Goal: Task Accomplishment & Management: Complete application form

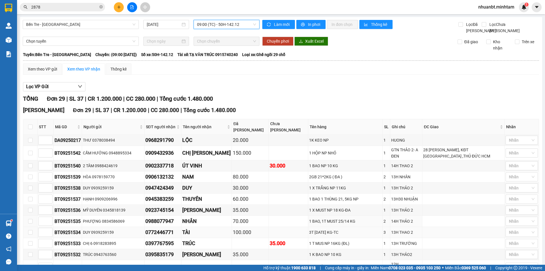
scroll to position [35, 0]
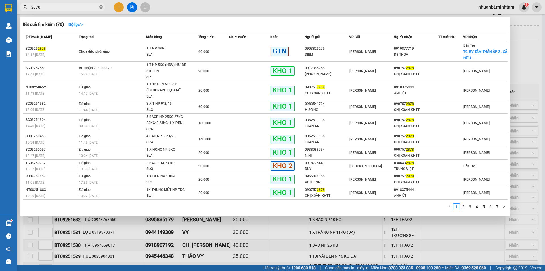
drag, startPoint x: 103, startPoint y: 7, endPoint x: 94, endPoint y: 7, distance: 8.8
click at [102, 7] on icon "close-circle" at bounding box center [100, 6] width 3 height 3
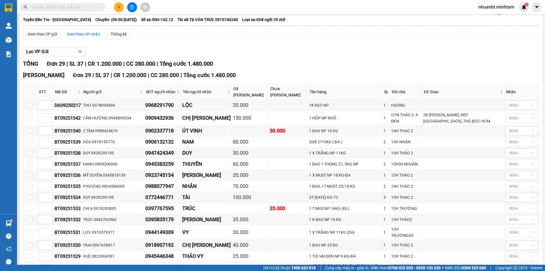
click at [94, 7] on input "text" at bounding box center [64, 7] width 67 height 6
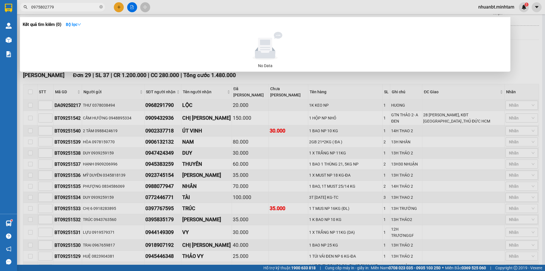
click at [72, 7] on input "0975802779" at bounding box center [64, 7] width 67 height 6
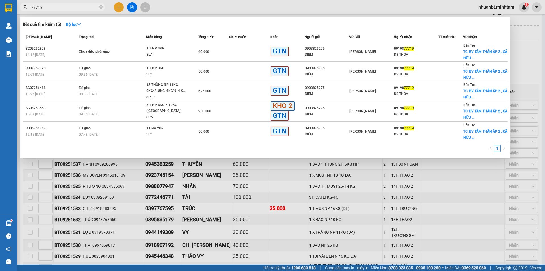
click at [48, 6] on input "77719" at bounding box center [64, 7] width 67 height 6
type input "77719"
click at [117, 5] on div at bounding box center [272, 135] width 545 height 271
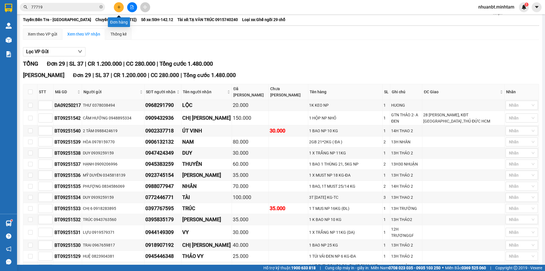
click at [120, 10] on button at bounding box center [119, 7] width 10 height 10
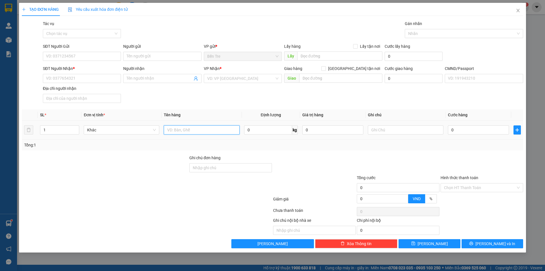
click at [195, 129] on input "text" at bounding box center [202, 129] width 76 height 9
type input "1 BAO 14KG NP"
click at [55, 60] on input "SĐT Người Gửi" at bounding box center [82, 56] width 78 height 9
type input "0903029094"
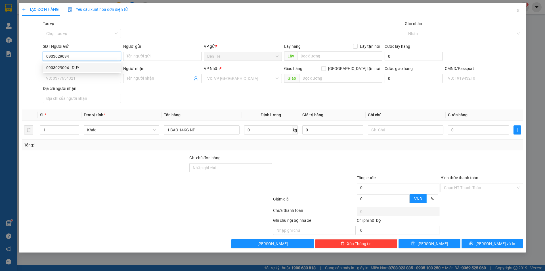
click at [90, 66] on div "0903029094 - DUY" at bounding box center [81, 67] width 71 height 6
type input "DUY"
type input "0779125612"
type input "ĐÀO"
type input "0903029094"
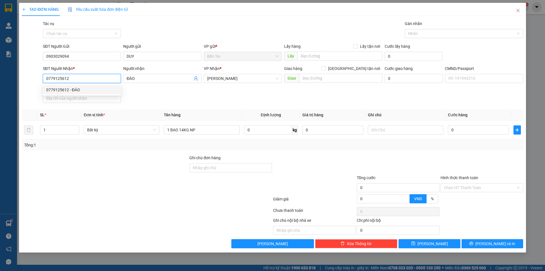
drag, startPoint x: 70, startPoint y: 80, endPoint x: 0, endPoint y: 81, distance: 70.2
click at [0, 81] on div "TẠO ĐƠN HÀNG Yêu cầu xuất hóa đơn điện tử Transit Pickup Surcharge Ids Transit …" at bounding box center [272, 135] width 545 height 271
click at [77, 89] on div "0767519517 - SANG" at bounding box center [81, 90] width 71 height 6
type input "0767519517"
type input "SANG"
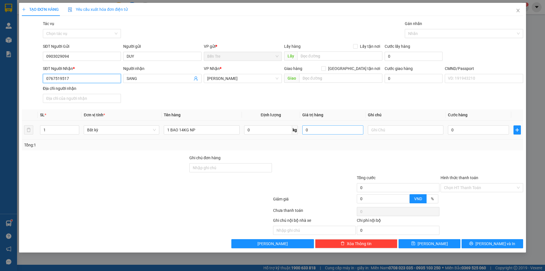
type input "0767519517"
click at [321, 134] on input "0" at bounding box center [333, 129] width 61 height 9
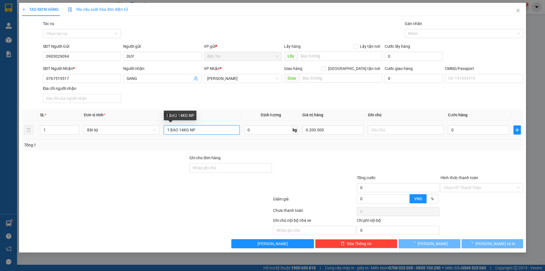
type input "200.000"
click at [200, 132] on input "1 BAO 14KG NP" at bounding box center [202, 129] width 76 height 9
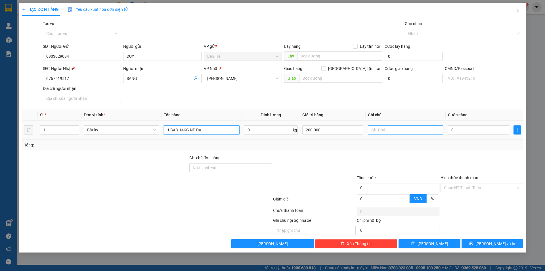
type input "1 BAO 14KG NP DA"
click at [396, 130] on input "text" at bounding box center [406, 129] width 76 height 9
type input "14H 30 NGHĨA"
click at [494, 132] on input "0" at bounding box center [478, 129] width 61 height 9
type input "3"
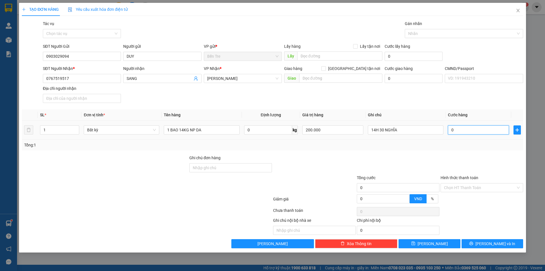
type input "3"
type input "30"
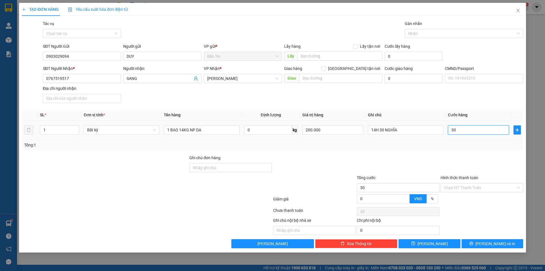
type input "300"
type input "3.000"
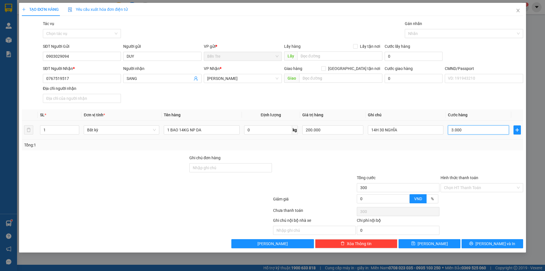
type input "3.000"
type input "30.000"
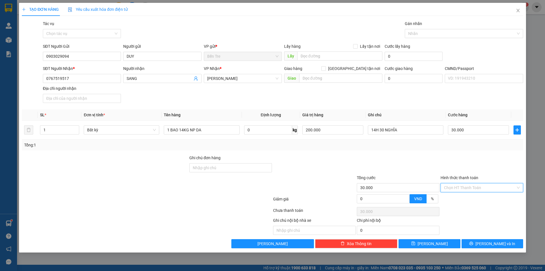
click at [467, 189] on input "Hình thức thanh toán" at bounding box center [480, 187] width 72 height 9
click at [471, 199] on div "Tại văn phòng" at bounding box center [482, 199] width 76 height 6
type input "0"
click at [488, 246] on span "[PERSON_NAME] và In" at bounding box center [496, 243] width 40 height 6
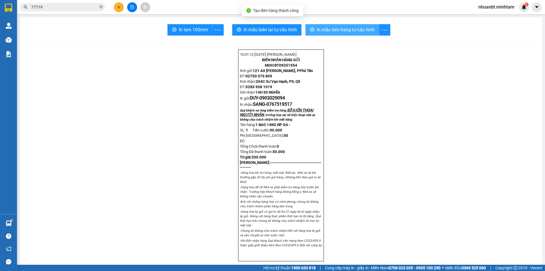
click at [351, 32] on span "In mẫu tem hàng tự cấu hình" at bounding box center [346, 29] width 58 height 7
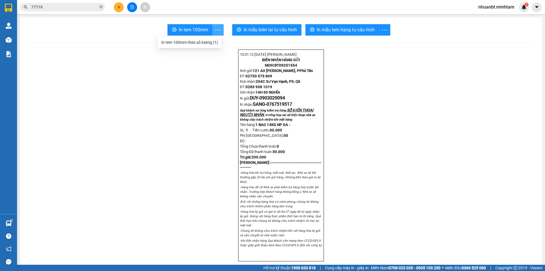
click at [214, 32] on icon "more" at bounding box center [217, 29] width 7 height 7
click at [199, 29] on span "In tem 100mm" at bounding box center [193, 29] width 29 height 7
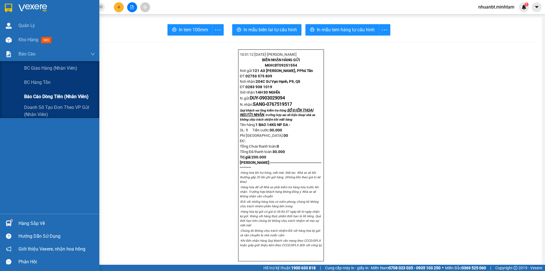
click at [32, 97] on span "Báo cáo dòng tiền (nhân viên)" at bounding box center [56, 96] width 64 height 7
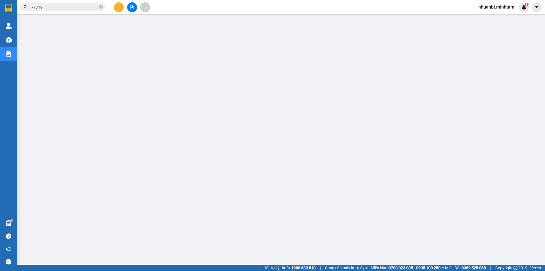
click at [103, 7] on span "77719" at bounding box center [62, 7] width 85 height 9
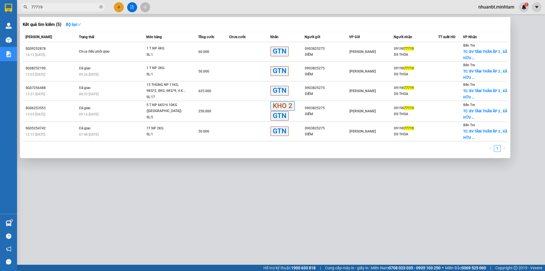
click at [103, 7] on span "77719" at bounding box center [62, 7] width 85 height 9
click at [101, 8] on icon "close-circle" at bounding box center [100, 6] width 3 height 3
type input "2979"
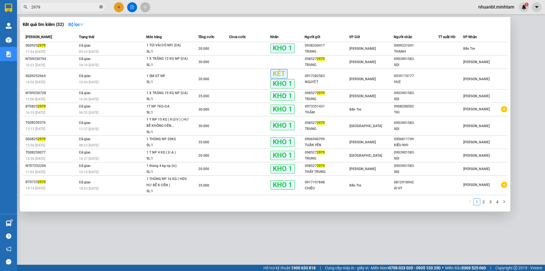
click at [100, 5] on span at bounding box center [100, 7] width 3 height 5
type input "2710"
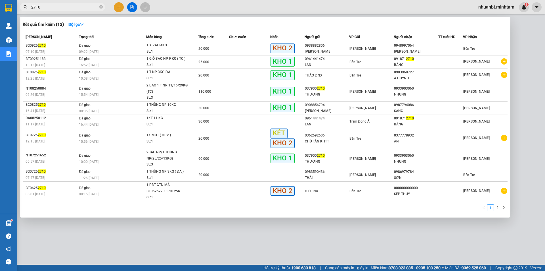
click at [100, 9] on icon "close-circle" at bounding box center [100, 6] width 3 height 3
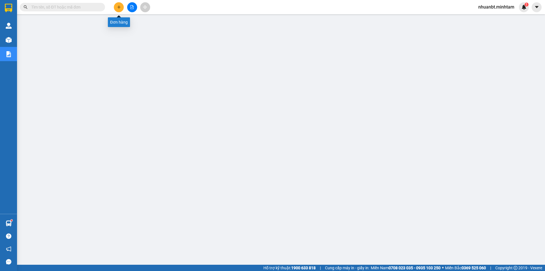
click at [116, 7] on button at bounding box center [119, 7] width 10 height 10
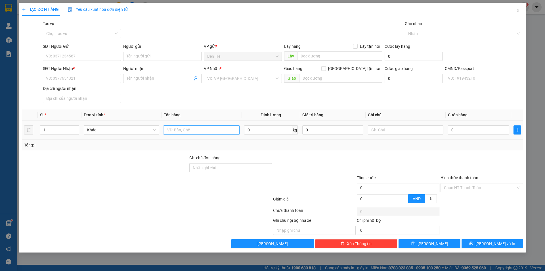
click at [176, 131] on input "text" at bounding box center [202, 129] width 76 height 9
type input "1K THÙNG 14KG NP ĐĂ"
click at [68, 57] on input "SĐT Người Gửi" at bounding box center [82, 56] width 78 height 9
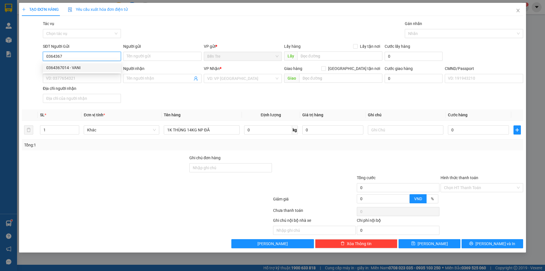
click at [83, 67] on div "0364367014 - VANI" at bounding box center [81, 67] width 71 height 6
type input "0364367014"
type input "VANI"
type input "0706733099"
type input "[PERSON_NAME]"
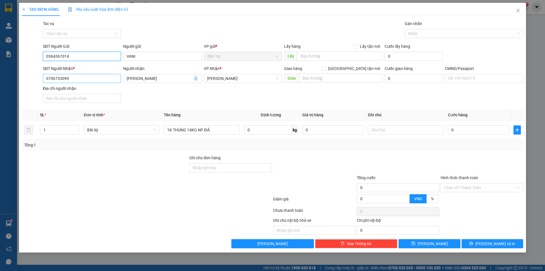
type input "0364367014"
drag, startPoint x: 69, startPoint y: 80, endPoint x: 13, endPoint y: 75, distance: 55.6
click at [13, 75] on div "TẠO ĐƠN HÀNG Yêu cầu xuất hóa đơn điện tử Transit Pickup Surcharge Ids Transit …" at bounding box center [272, 135] width 545 height 271
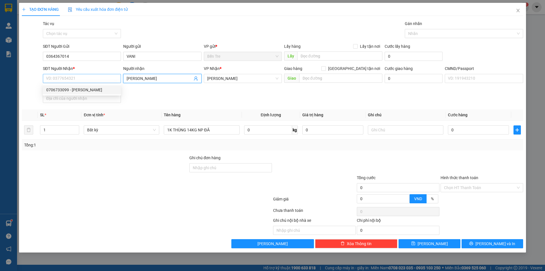
drag, startPoint x: 155, startPoint y: 78, endPoint x: 94, endPoint y: 77, distance: 60.5
click at [94, 77] on div "SĐT Người Nhận * VD: 0377654321 Người nhận [PERSON_NAME] VP Nhận * [PERSON_NAME…" at bounding box center [283, 85] width 483 height 40
click at [94, 77] on input "SĐT Người Nhận *" at bounding box center [82, 78] width 78 height 9
type input "0"
click at [137, 77] on input "Người nhận" at bounding box center [160, 78] width 66 height 6
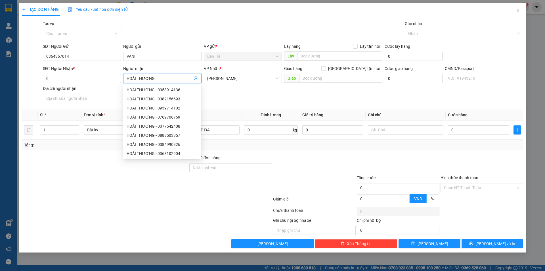
type input "HOÀI THƯƠNG"
click at [53, 76] on input "0" at bounding box center [82, 78] width 78 height 9
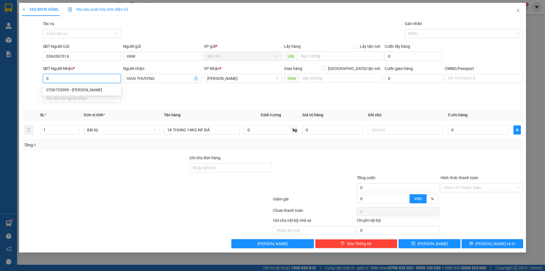
click at [96, 80] on input "0" at bounding box center [82, 78] width 78 height 9
click at [318, 129] on input "0" at bounding box center [333, 129] width 61 height 9
drag, startPoint x: 308, startPoint y: 129, endPoint x: 302, endPoint y: 131, distance: 6.2
click at [302, 131] on td "015H NGHĨA" at bounding box center [333, 129] width 66 height 19
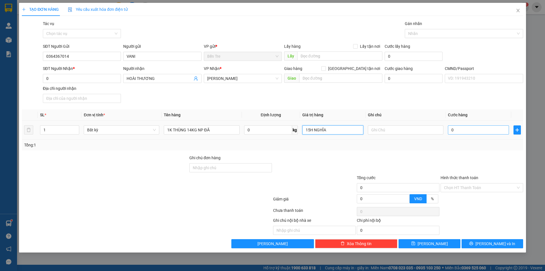
drag, startPoint x: 331, startPoint y: 128, endPoint x: 498, endPoint y: 134, distance: 167.4
click at [498, 134] on tr "1 Bất kỳ 1K THÙNG 14KG NP ĐĂ 0 kg 15H NGHĨA 0" at bounding box center [273, 129] width 502 height 19
type input "0"
click at [54, 79] on input "0" at bounding box center [82, 78] width 78 height 9
drag, startPoint x: 49, startPoint y: 78, endPoint x: 45, endPoint y: 77, distance: 5.0
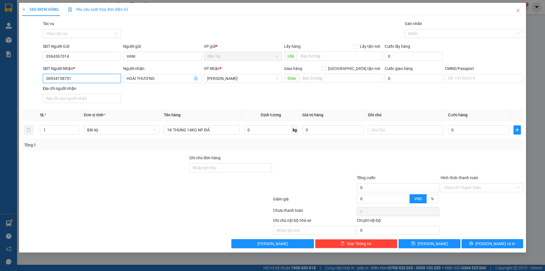
click at [45, 77] on input "00934158751" at bounding box center [82, 78] width 78 height 9
click at [70, 77] on input "0934158751" at bounding box center [82, 78] width 78 height 9
drag, startPoint x: 70, startPoint y: 77, endPoint x: 5, endPoint y: 74, distance: 64.6
click at [5, 74] on div "TẠO ĐƠN HÀNG Yêu cầu xuất hóa đơn điện tử Transit Pickup Surcharge Ids Transit …" at bounding box center [272, 135] width 545 height 271
type input "0934158751"
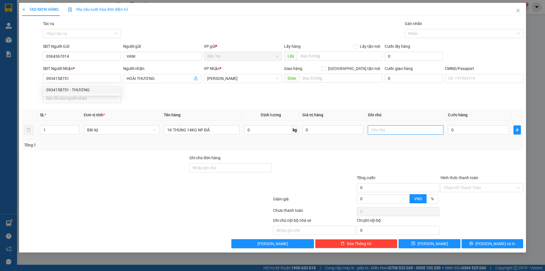
click at [386, 128] on input "text" at bounding box center [406, 129] width 76 height 9
type input "15H NGHĨA"
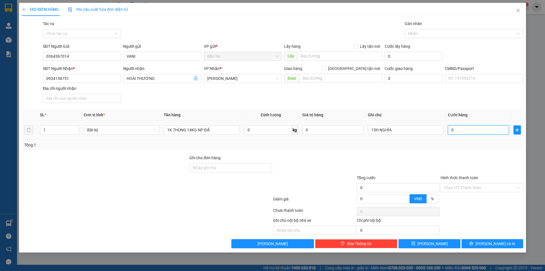
click at [489, 132] on input "0" at bounding box center [478, 129] width 61 height 9
type input "3"
type input "35"
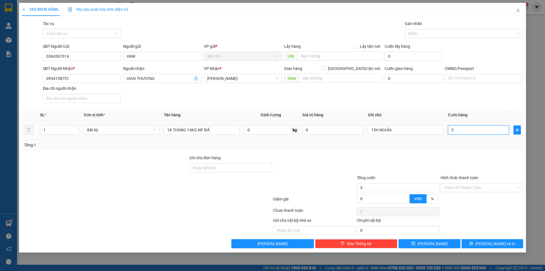
type input "35"
type input "350"
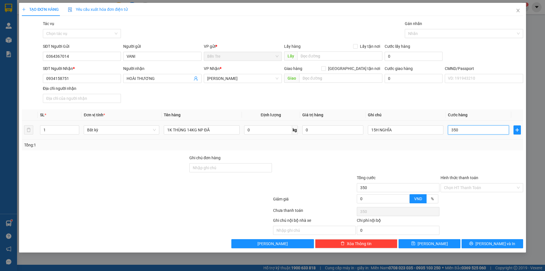
type input "3.500"
type input "35.000"
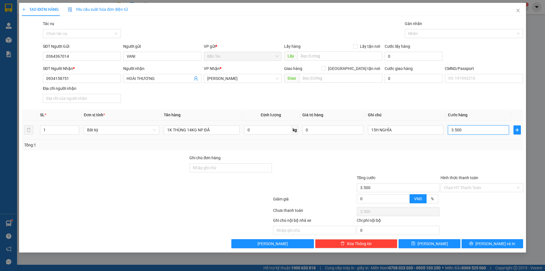
type input "35.000"
drag, startPoint x: 76, startPoint y: 79, endPoint x: 19, endPoint y: 78, distance: 56.3
click at [19, 78] on div "TẠO ĐƠN HÀNG Yêu cầu xuất hóa đơn điện tử Transit Pickup Surcharge Ids Transit …" at bounding box center [272, 127] width 507 height 249
type input "0707902829"
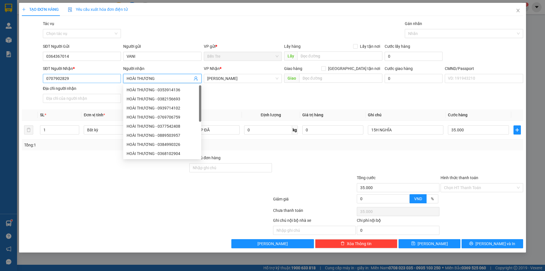
drag, startPoint x: 154, startPoint y: 77, endPoint x: 114, endPoint y: 78, distance: 40.4
click at [114, 78] on div "SĐT Người Nhận * 0707902829 Người nhận HOÀI THƯƠNG VP Nhận * [PERSON_NAME] hàng…" at bounding box center [283, 85] width 483 height 40
type input "CHỊ LIÊN"
click at [445, 163] on div at bounding box center [482, 165] width 84 height 20
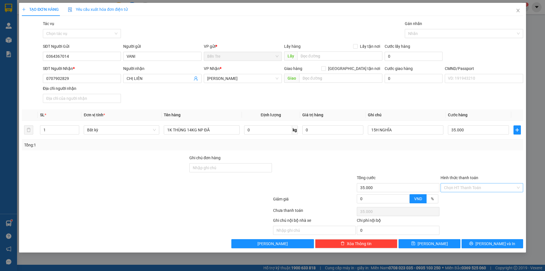
click at [469, 186] on input "Hình thức thanh toán" at bounding box center [480, 187] width 72 height 9
click at [467, 199] on div "Tại văn phòng" at bounding box center [482, 199] width 76 height 6
type input "0"
click at [314, 128] on input "0" at bounding box center [333, 129] width 61 height 9
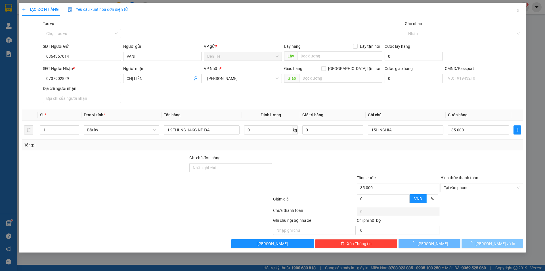
click at [493, 242] on span "[PERSON_NAME] và In" at bounding box center [496, 243] width 40 height 6
type input "0"
click at [489, 243] on span "[PERSON_NAME] và In" at bounding box center [496, 243] width 40 height 6
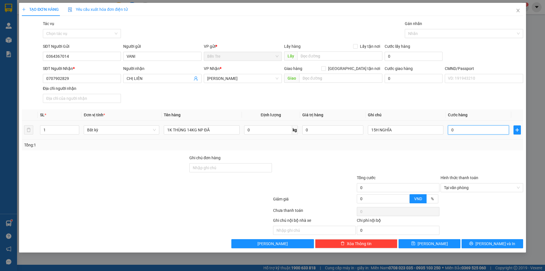
click at [465, 132] on input "0" at bounding box center [478, 129] width 61 height 9
type input "3"
type input "35"
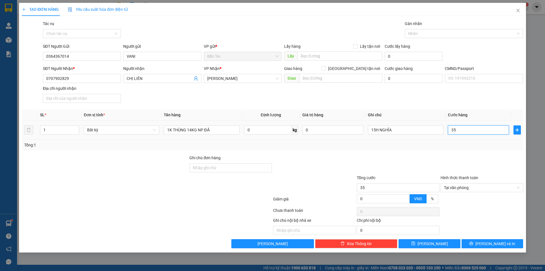
type input "350"
type input "3.500"
type input "35.000"
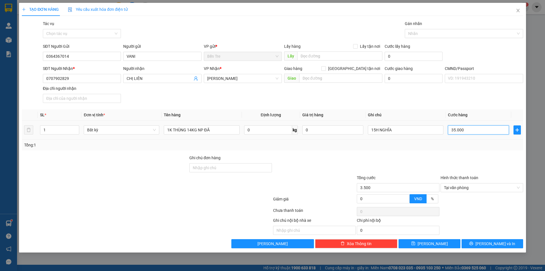
type input "35.000"
click at [502, 247] on button "[PERSON_NAME] và In" at bounding box center [493, 243] width 62 height 9
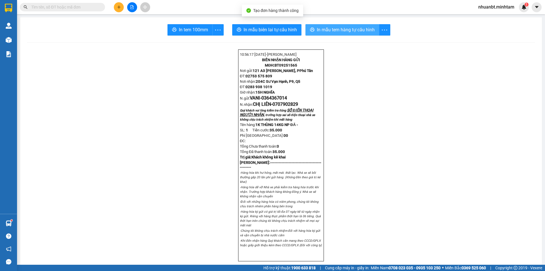
click at [323, 26] on button "In mẫu tem hàng tự cấu hình" at bounding box center [343, 29] width 74 height 11
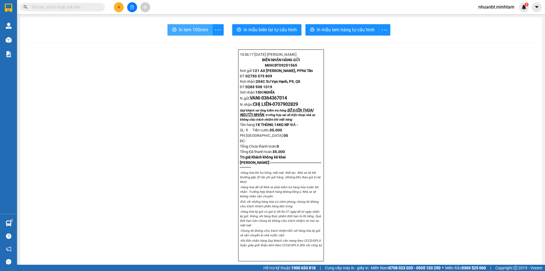
click at [189, 29] on span "In tem 100mm" at bounding box center [193, 29] width 29 height 7
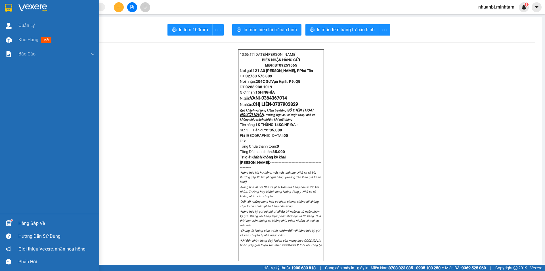
click at [22, 219] on div "Hàng sắp về" at bounding box center [56, 223] width 77 height 9
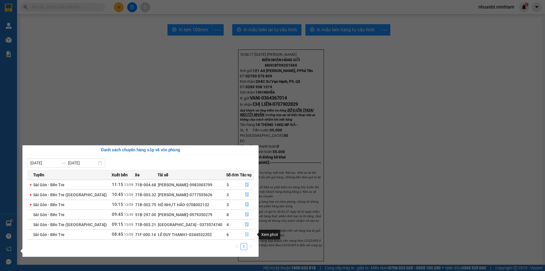
click at [245, 232] on icon "file-done" at bounding box center [246, 234] width 3 height 4
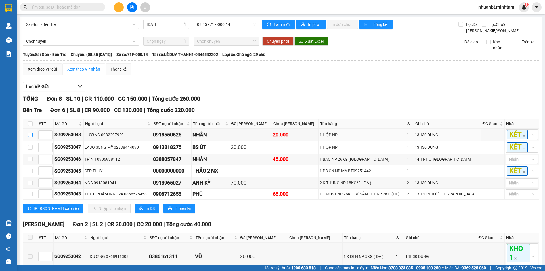
drag, startPoint x: 29, startPoint y: 141, endPoint x: 415, endPoint y: 101, distance: 388.6
click at [35, 137] on td at bounding box center [30, 134] width 14 height 12
drag, startPoint x: 32, startPoint y: 128, endPoint x: 78, endPoint y: 127, distance: 46.6
click at [32, 126] on input "checkbox" at bounding box center [30, 123] width 5 height 5
checkbox input "true"
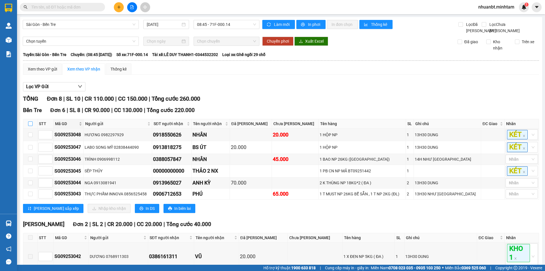
checkbox input "true"
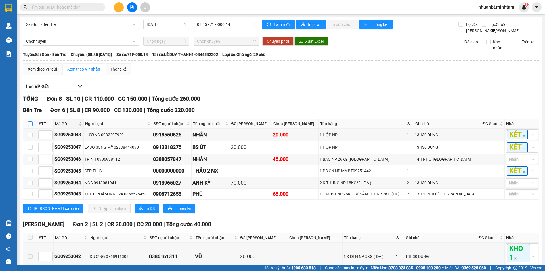
checkbox input "true"
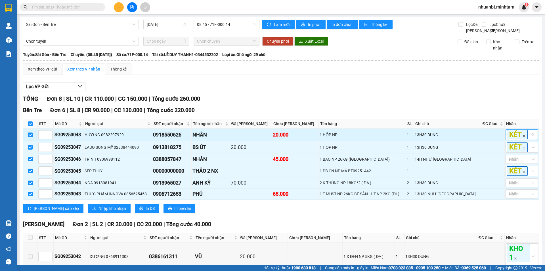
click at [523, 137] on icon "close" at bounding box center [524, 135] width 3 height 3
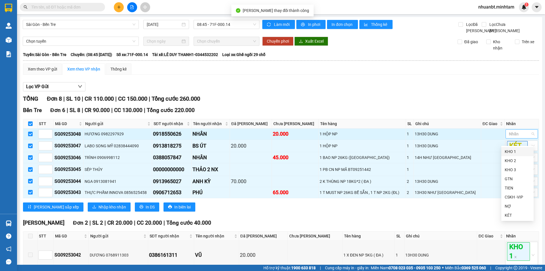
drag, startPoint x: 514, startPoint y: 151, endPoint x: 512, endPoint y: 148, distance: 3.6
click at [513, 150] on div "KHO 1" at bounding box center [518, 151] width 26 height 6
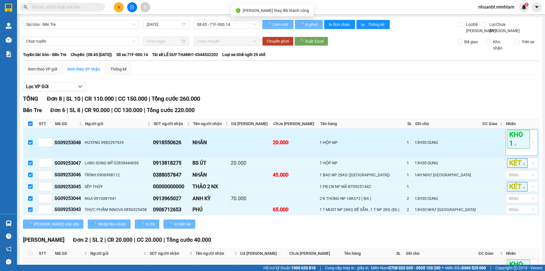
drag, startPoint x: 481, startPoint y: 92, endPoint x: 485, endPoint y: 92, distance: 4.3
click at [485, 91] on div "Lọc VP Gửi" at bounding box center [281, 86] width 516 height 9
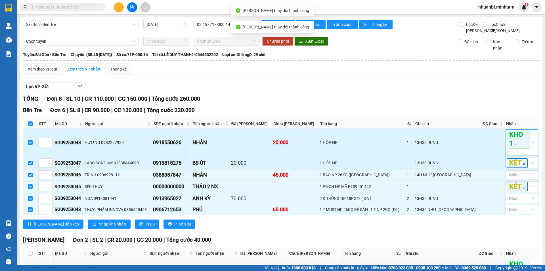
click at [523, 165] on icon "close" at bounding box center [524, 163] width 3 height 3
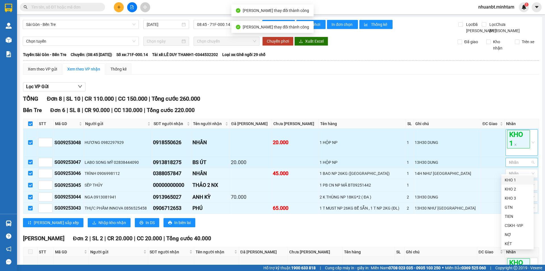
click at [512, 180] on div "KHO 1" at bounding box center [518, 180] width 26 height 6
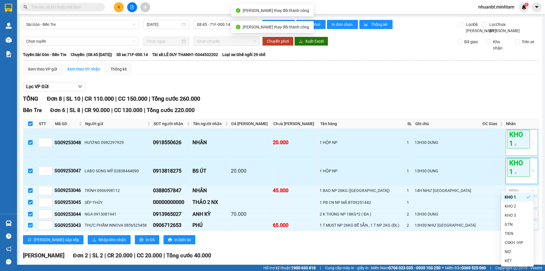
click at [455, 75] on div "Xem theo VP gửi Xem theo VP nhận Thống kê" at bounding box center [281, 68] width 516 height 11
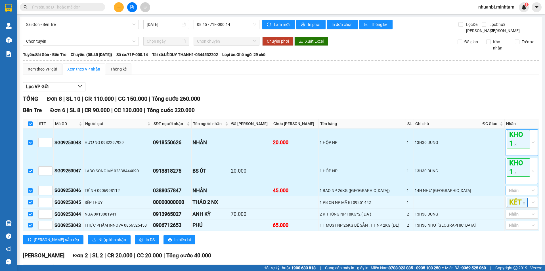
click at [519, 194] on div at bounding box center [519, 190] width 24 height 7
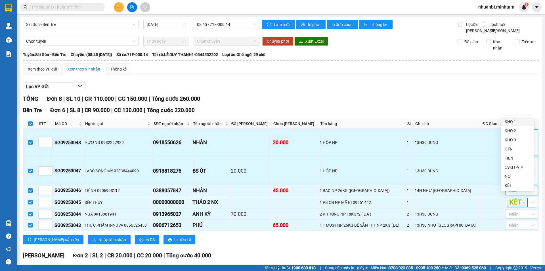
click at [508, 118] on div "KHO 1" at bounding box center [518, 121] width 26 height 6
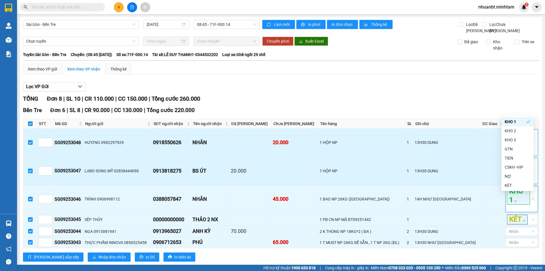
click at [447, 98] on div "Lọc VP Gửi TỔNG Đơn 8 | SL 10 | CR 110.000 | CC 150.000 | Tổng cước 260.000 Bê…" at bounding box center [281, 228] width 516 height 298
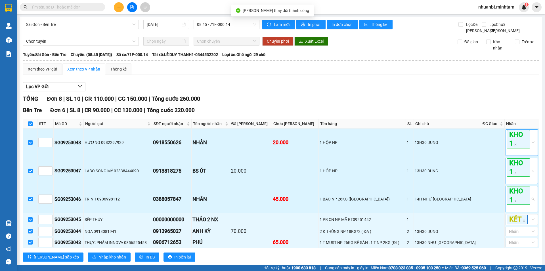
click at [514, 202] on icon "close" at bounding box center [515, 200] width 3 height 3
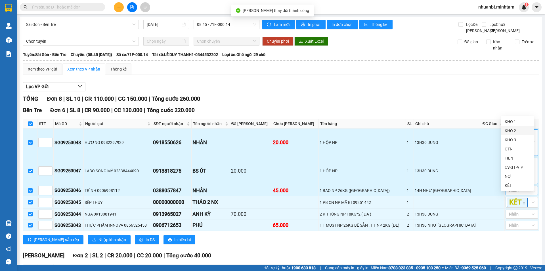
click at [520, 130] on div "KHO 2" at bounding box center [518, 131] width 26 height 6
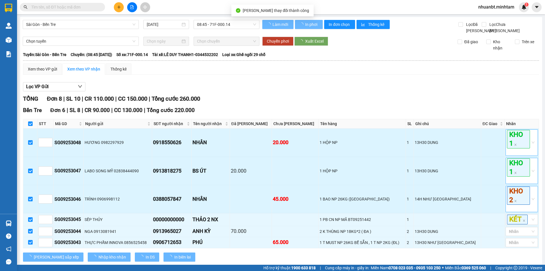
click at [438, 70] on div "Xem theo VP gửi Xem theo VP nhận Thống kê" at bounding box center [281, 68] width 516 height 11
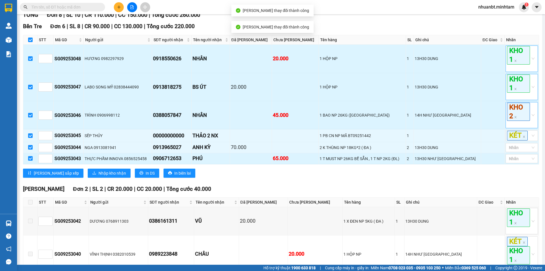
scroll to position [85, 0]
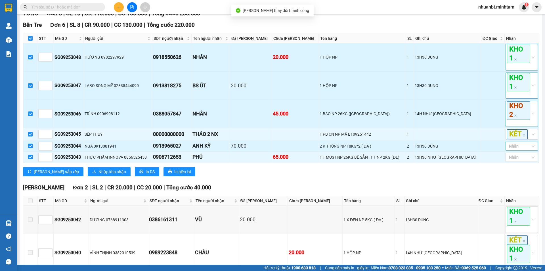
click at [520, 149] on div at bounding box center [519, 146] width 24 height 7
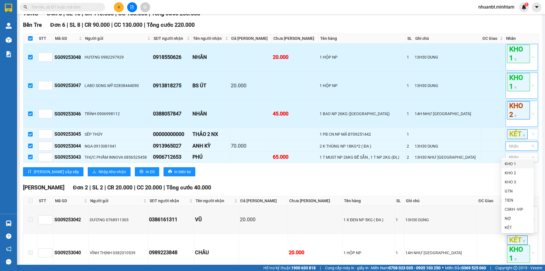
click at [508, 163] on div "KHO 1" at bounding box center [518, 164] width 26 height 6
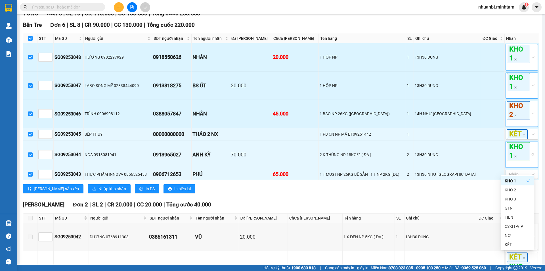
click at [418, 209] on div "Ngã Tư Huyện Đơn 2 | SL 2 | CR 20.000 | CC 20.000 | Tổng cước 40.000" at bounding box center [281, 204] width 516 height 9
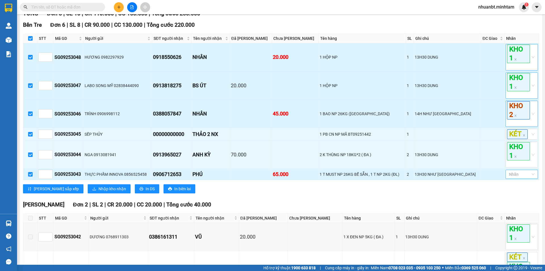
click at [507, 178] on div at bounding box center [508, 174] width 3 height 7
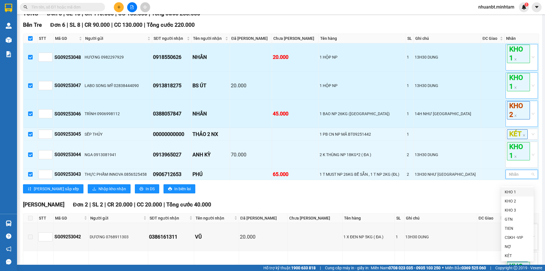
click at [520, 193] on div "KHO 1" at bounding box center [518, 192] width 26 height 6
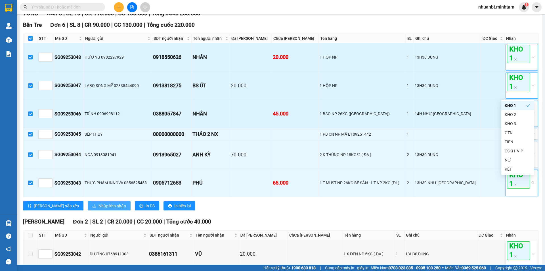
click at [99, 209] on span "Nhập kho nhận" at bounding box center [113, 206] width 28 height 6
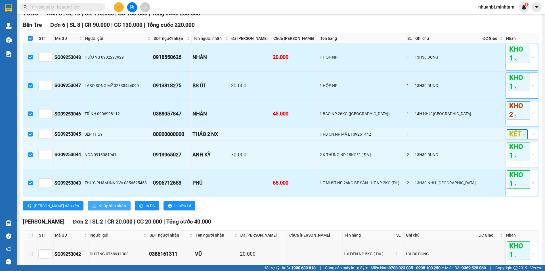
click at [515, 186] on icon "close" at bounding box center [516, 185] width 2 height 2
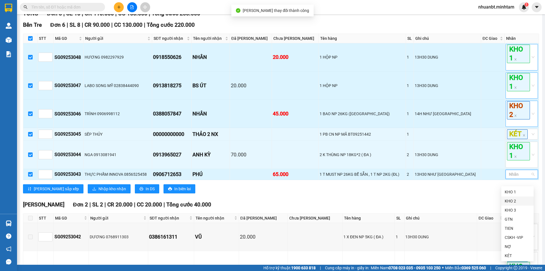
click at [512, 201] on div "KHO 2" at bounding box center [518, 201] width 26 height 6
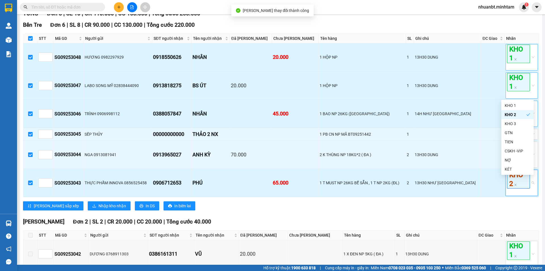
click at [460, 210] on div "[PERSON_NAME] sắp xếp Nhập kho nhận In DS In biên lai" at bounding box center [281, 205] width 516 height 9
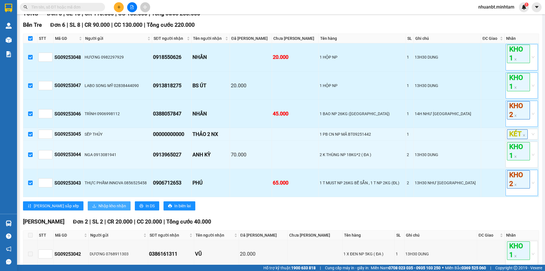
click at [99, 209] on span "Nhập kho nhận" at bounding box center [113, 206] width 28 height 6
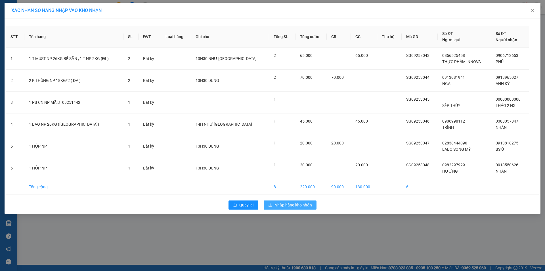
click at [270, 207] on button "Nhập hàng kho nhận" at bounding box center [290, 204] width 53 height 9
